Goal: Navigation & Orientation: Find specific page/section

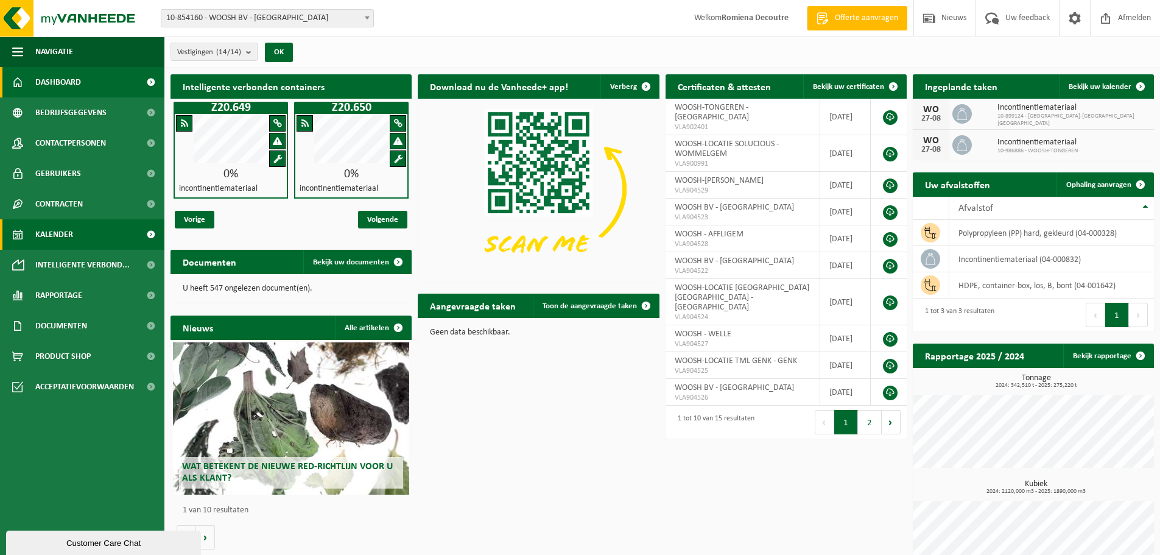
click at [92, 229] on link "Kalender" at bounding box center [82, 234] width 164 height 30
click at [151, 258] on span at bounding box center [150, 265] width 27 height 30
click at [139, 268] on span at bounding box center [150, 265] width 27 height 30
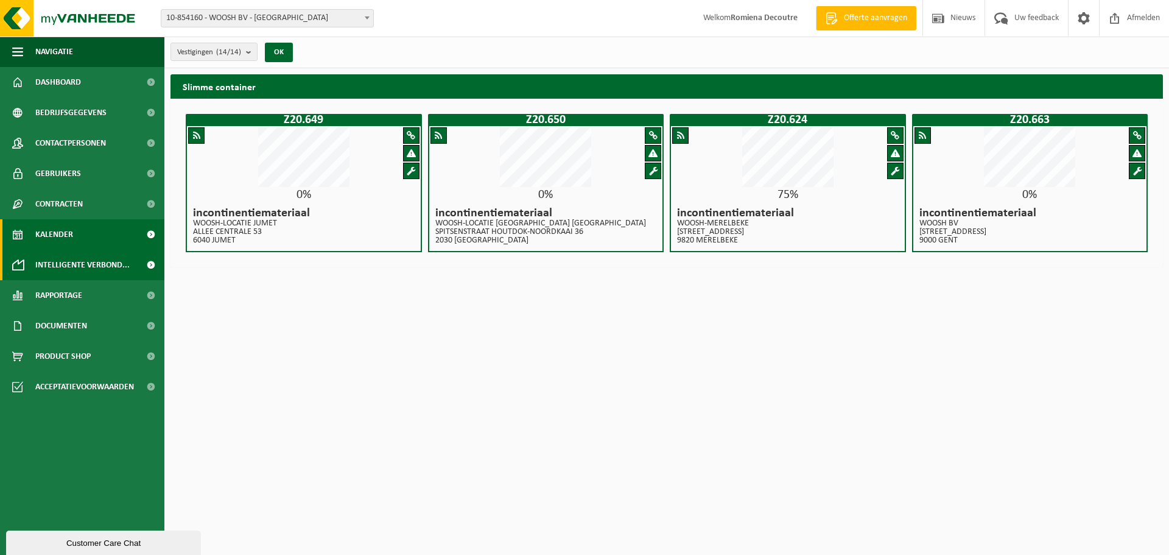
click at [108, 231] on link "Kalender" at bounding box center [82, 234] width 164 height 30
